Goal: Task Accomplishment & Management: Manage account settings

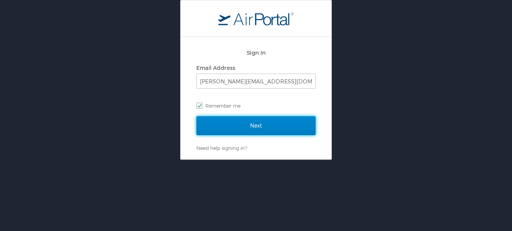
click at [251, 118] on input "Next" at bounding box center [255, 125] width 119 height 19
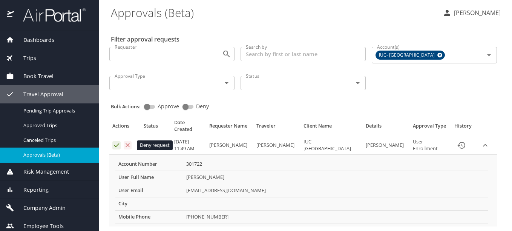
click at [130, 144] on icon "Approval table" at bounding box center [127, 144] width 7 height 7
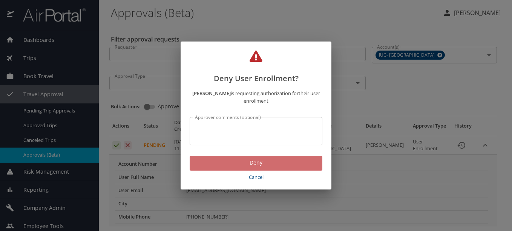
click at [256, 162] on span "Deny" at bounding box center [256, 162] width 121 height 9
